Goal: Information Seeking & Learning: Learn about a topic

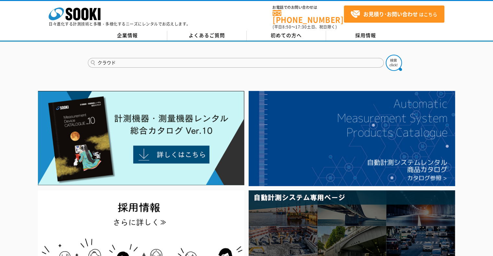
type input "クラウド"
click at [386, 55] on button at bounding box center [394, 63] width 16 height 16
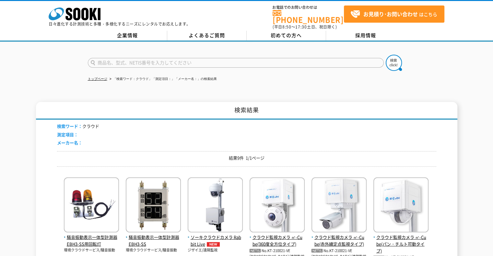
scroll to position [195, 0]
